Goal: Transaction & Acquisition: Obtain resource

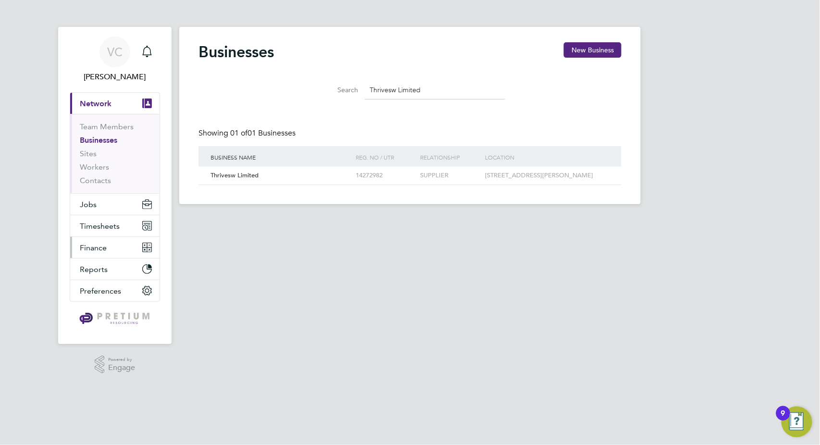
scroll to position [18, 146]
click at [99, 250] on span "Finance" at bounding box center [93, 247] width 27 height 9
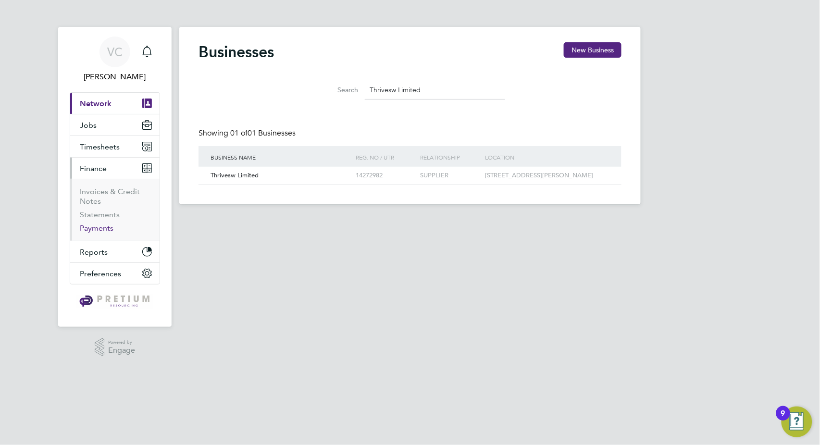
click at [103, 228] on link "Payments" at bounding box center [97, 228] width 34 height 9
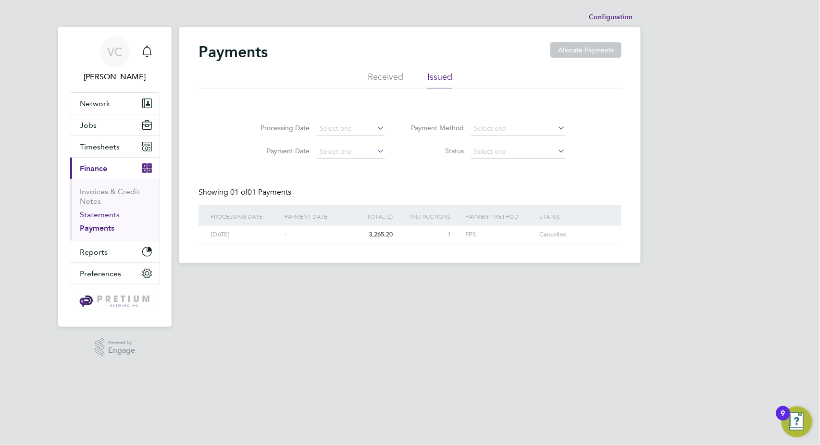
click at [106, 215] on link "Statements" at bounding box center [100, 214] width 40 height 9
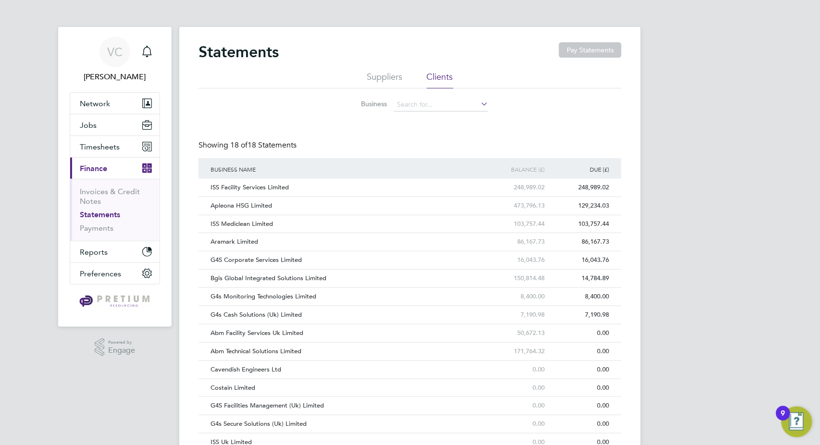
scroll to position [95, 0]
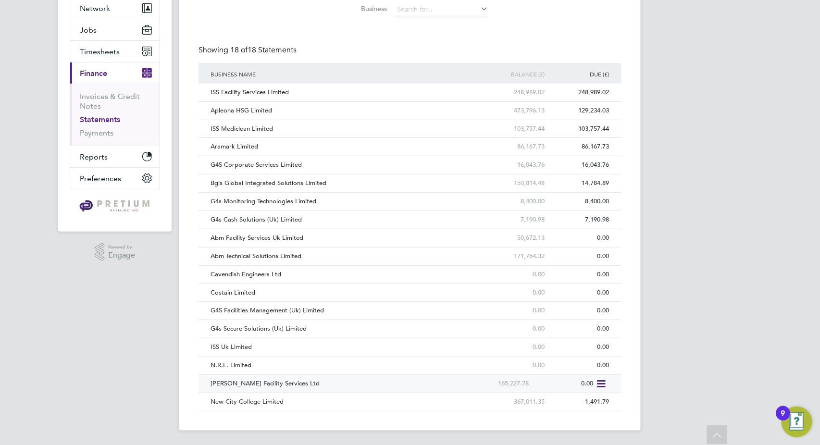
click at [429, 386] on div "NG Bailey Facility Services Ltd" at bounding box center [337, 384] width 259 height 18
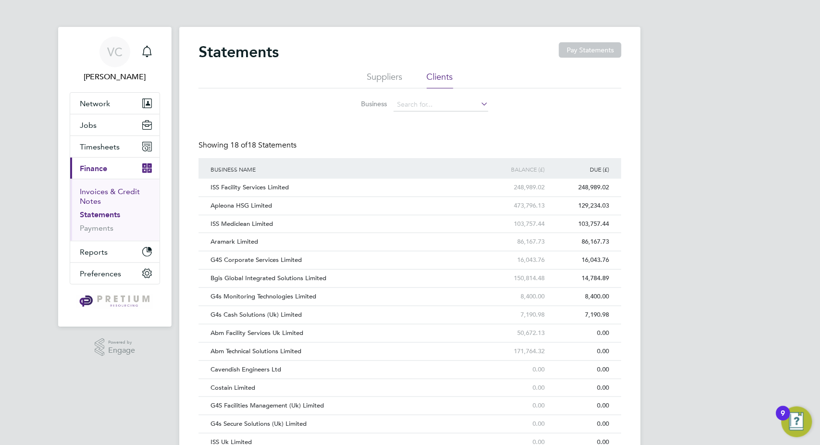
click at [114, 188] on link "Invoices & Credit Notes" at bounding box center [110, 196] width 60 height 19
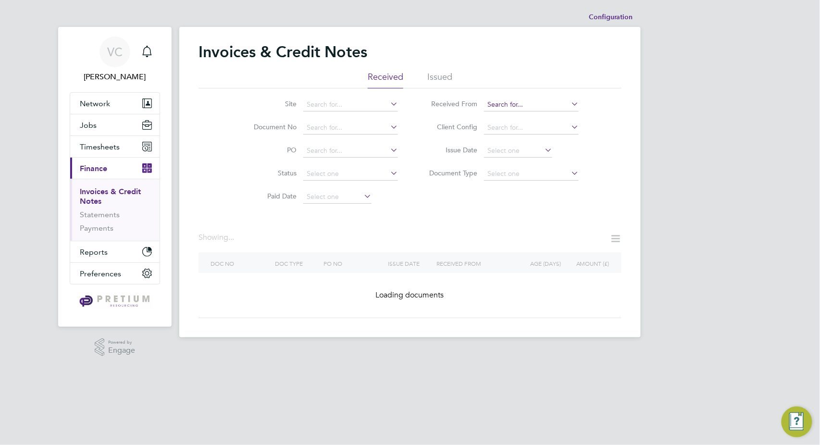
click at [510, 105] on input at bounding box center [531, 104] width 95 height 13
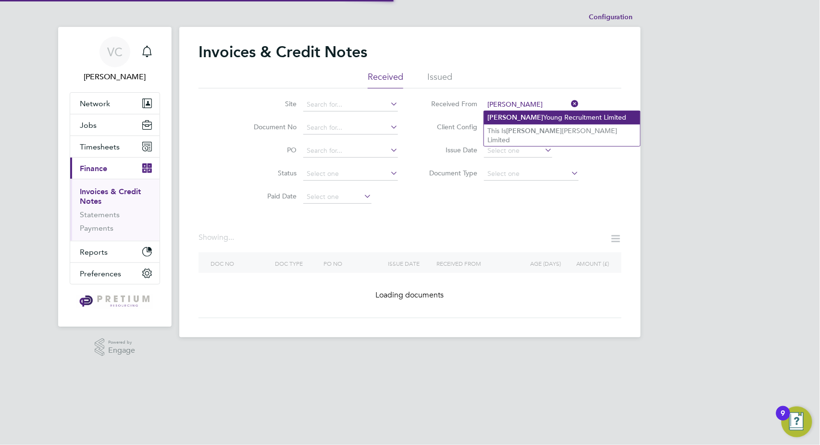
click at [525, 114] on li "Alex Young Recruitment Limited" at bounding box center [562, 117] width 156 height 13
type input "[PERSON_NAME] Recruitment Limited"
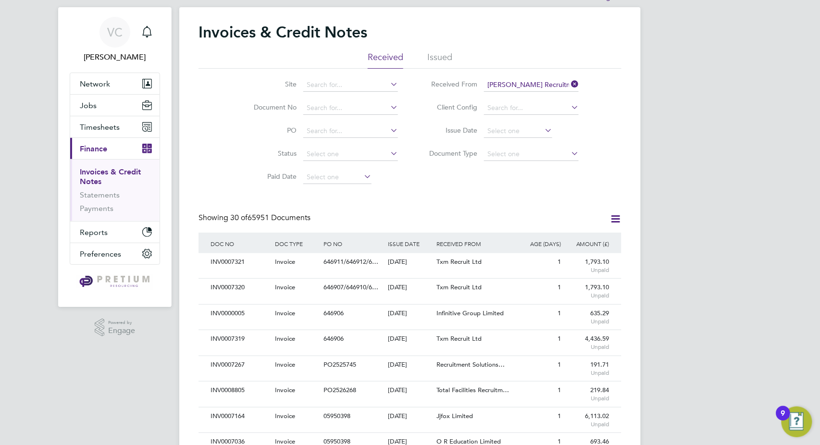
click at [614, 215] on icon at bounding box center [615, 219] width 12 height 12
click at [573, 241] on li "Download invoices" at bounding box center [575, 241] width 91 height 13
click at [332, 110] on input at bounding box center [350, 107] width 95 height 13
paste input "INV0006949"
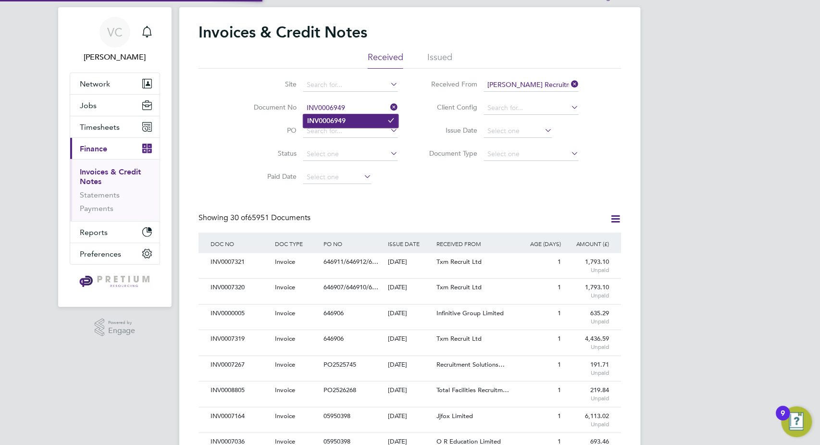
type input "INV0006949"
click at [354, 117] on li "INV0006949" at bounding box center [350, 120] width 95 height 13
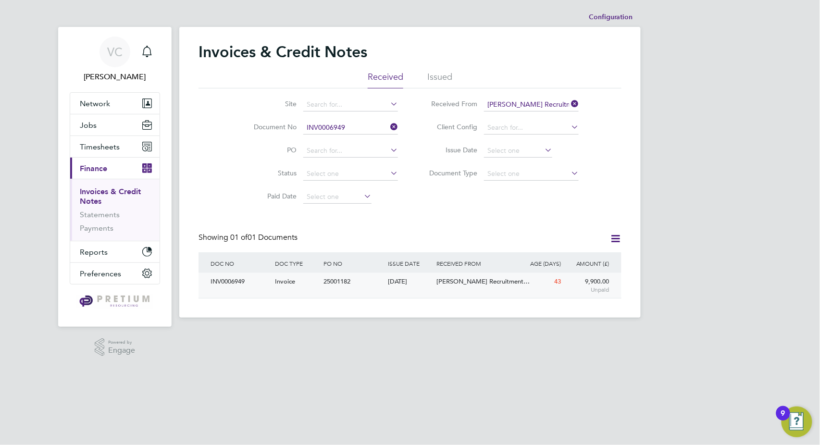
click at [435, 288] on div "Alex Young Recruitment…" at bounding box center [474, 282] width 81 height 18
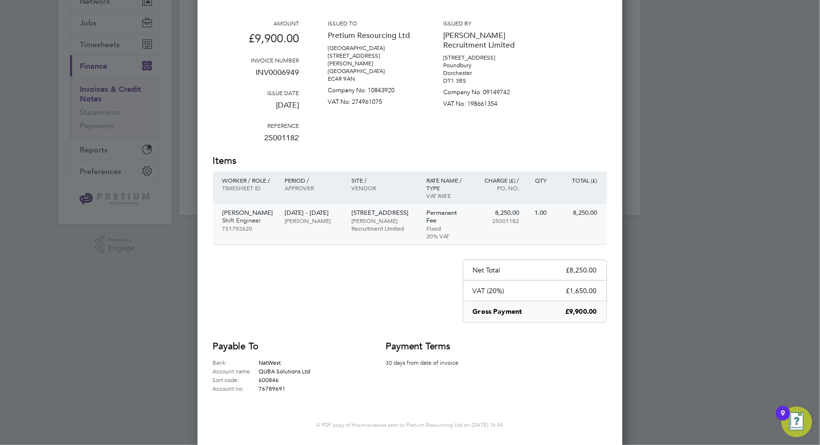
click at [398, 232] on p "[PERSON_NAME] Recruitment Limited" at bounding box center [383, 224] width 65 height 15
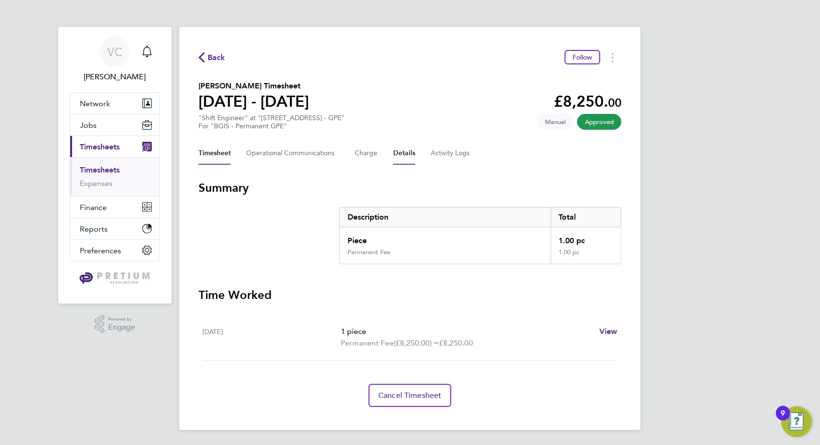
click at [403, 162] on button "Details" at bounding box center [404, 153] width 22 height 23
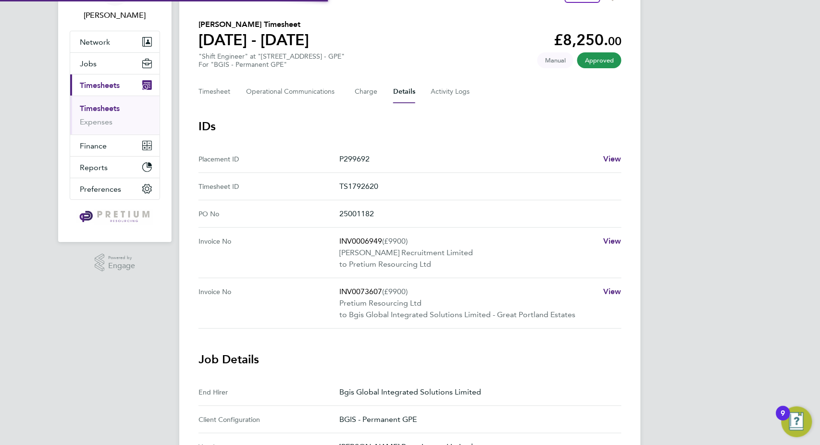
scroll to position [107, 0]
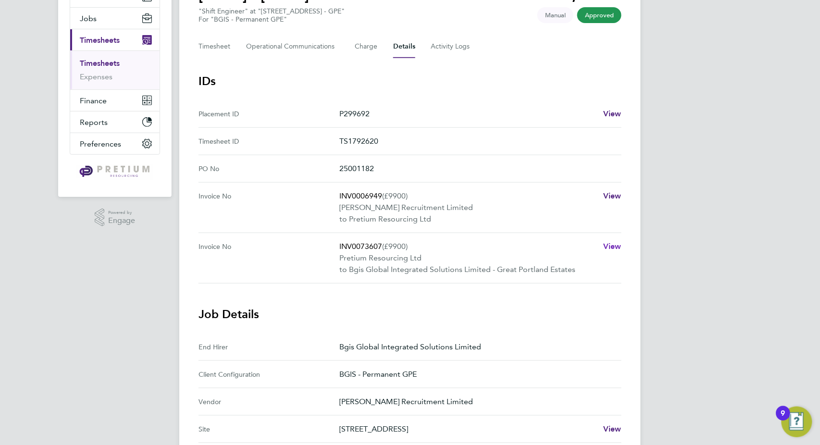
click at [612, 244] on span "View" at bounding box center [612, 246] width 18 height 9
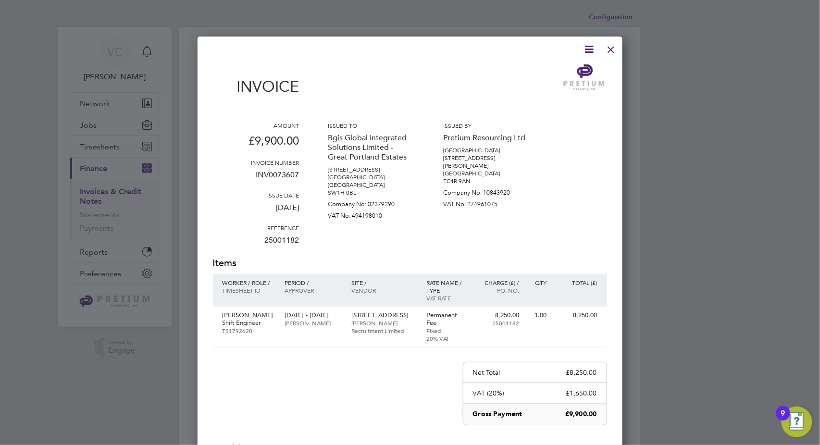
click at [616, 51] on div at bounding box center [611, 46] width 17 height 17
